Goal: Task Accomplishment & Management: Use online tool/utility

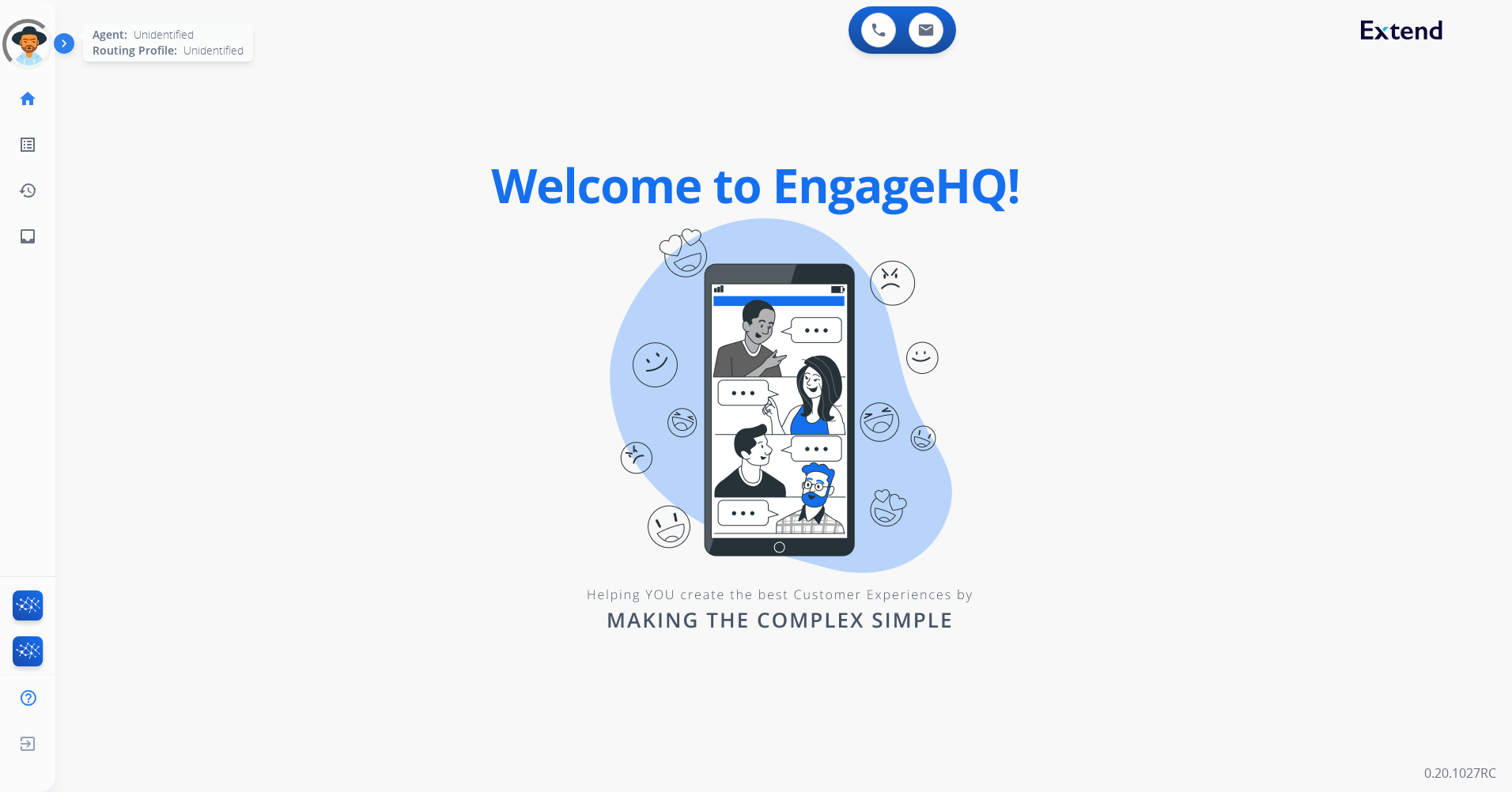
click at [33, 52] on div at bounding box center [27, 44] width 57 height 57
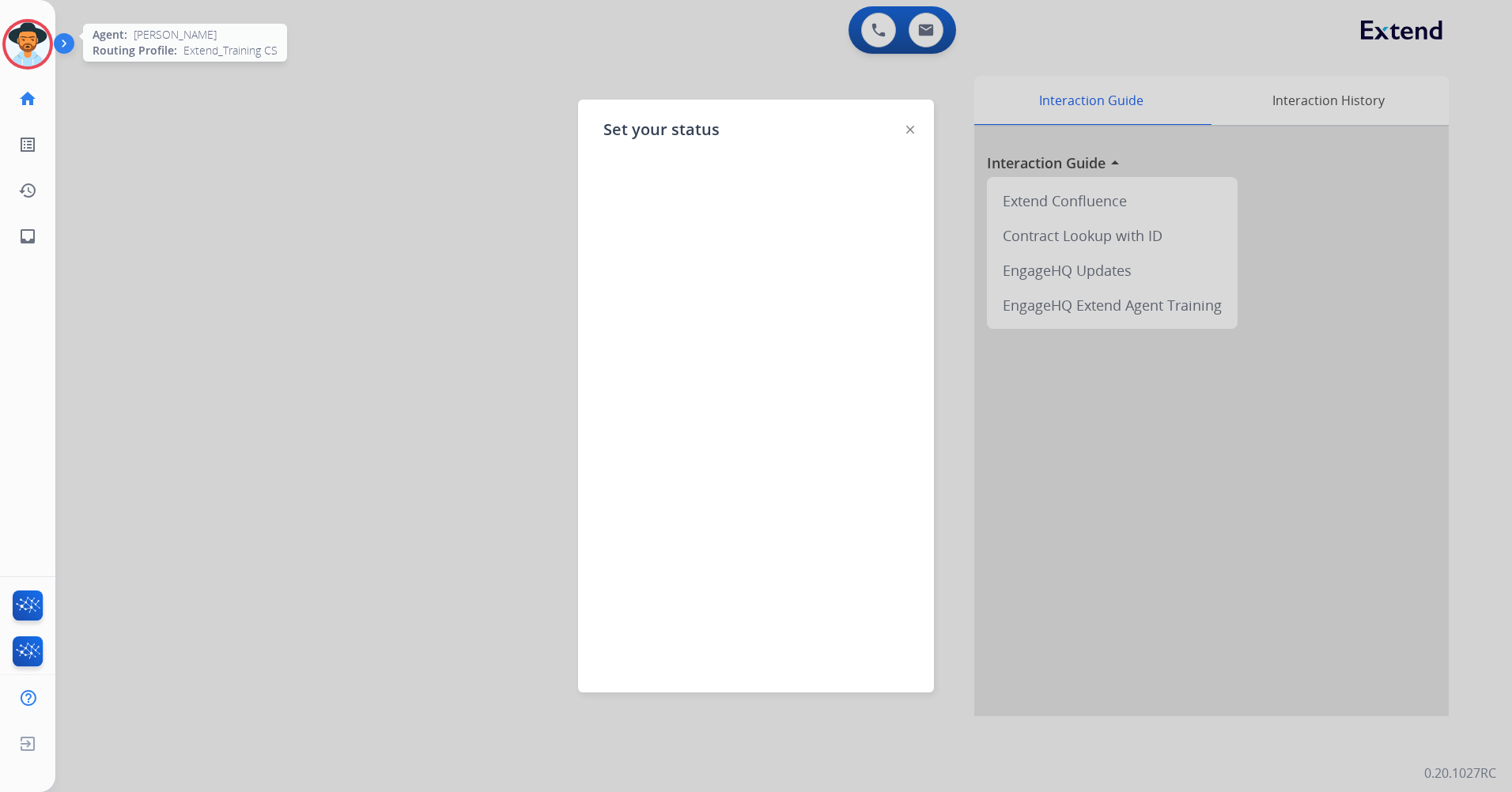
click at [914, 133] on img at bounding box center [910, 129] width 8 height 8
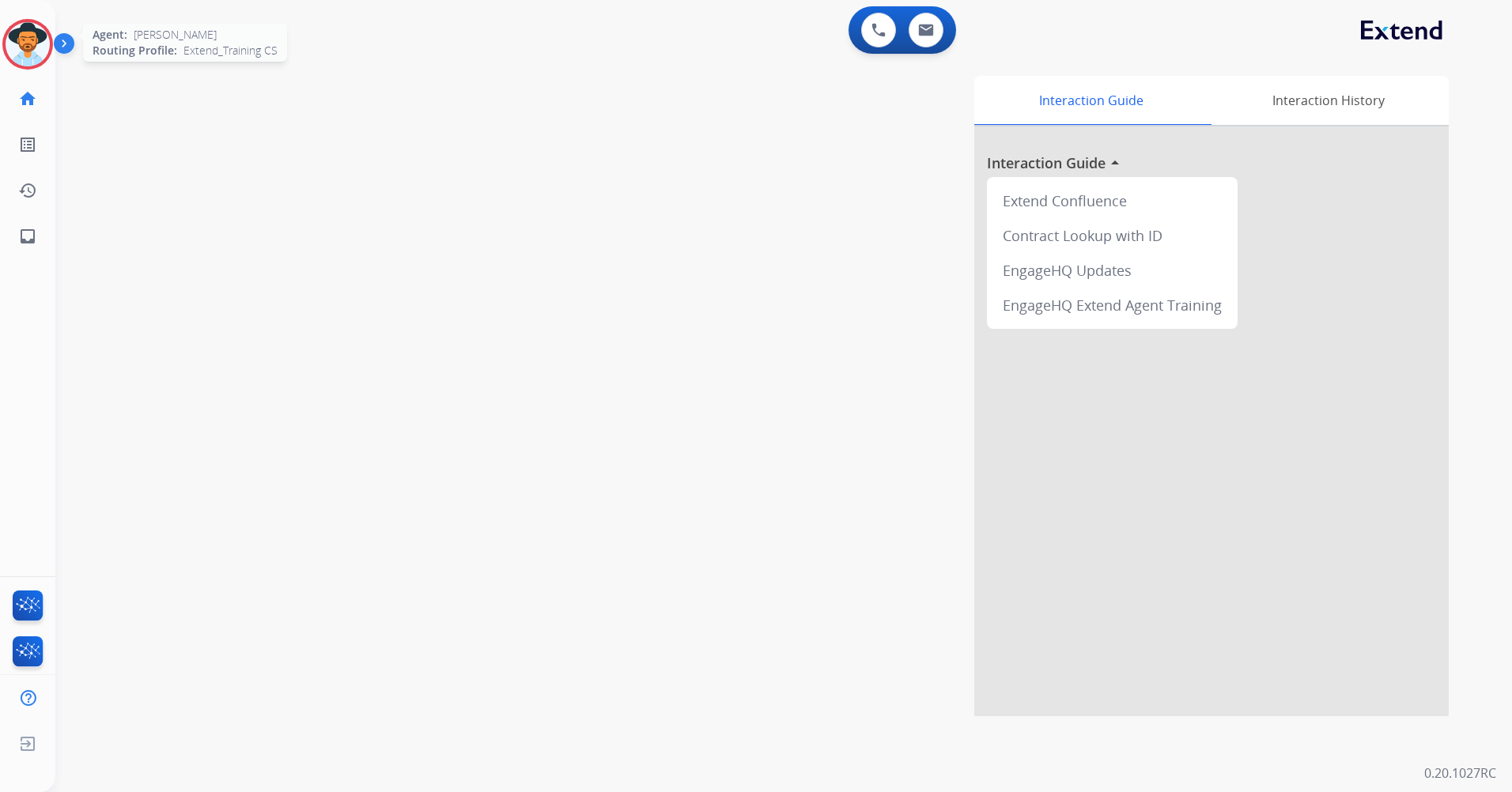
click at [22, 44] on img at bounding box center [28, 44] width 45 height 45
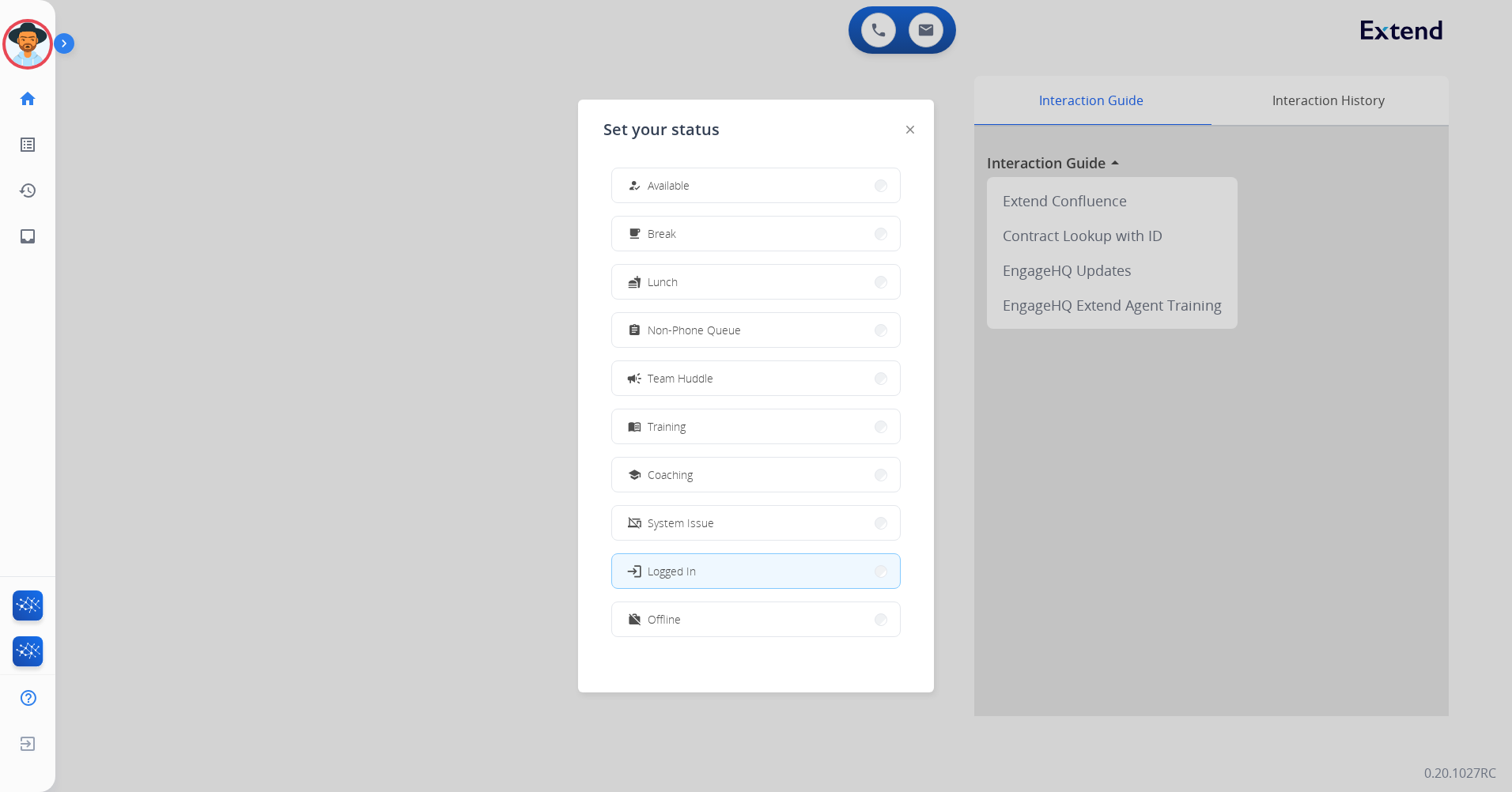
click at [752, 439] on button "menu_book Training" at bounding box center [756, 426] width 287 height 34
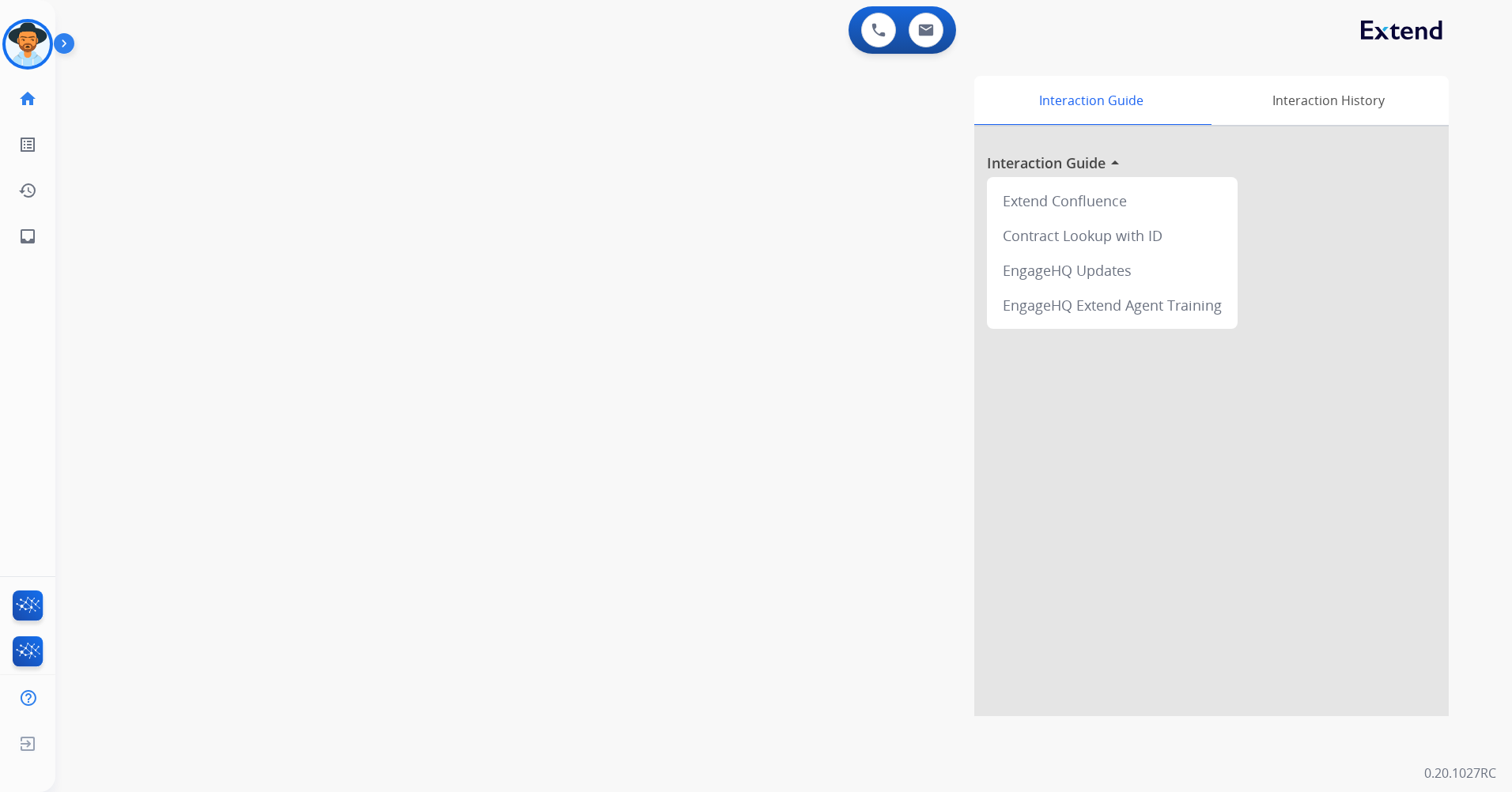
drag, startPoint x: 758, startPoint y: 461, endPoint x: 438, endPoint y: 459, distance: 320.0
click at [438, 459] on div "swap_horiz Break voice bridge close_fullscreen Connect 3-Way Call merge_type Se…" at bounding box center [764, 386] width 1419 height 659
click at [536, 302] on div "Interaction Guide Interaction History Interaction Guide arrow_drop_up Extend Co…" at bounding box center [985, 396] width 925 height 640
